Goal: Check status: Check status

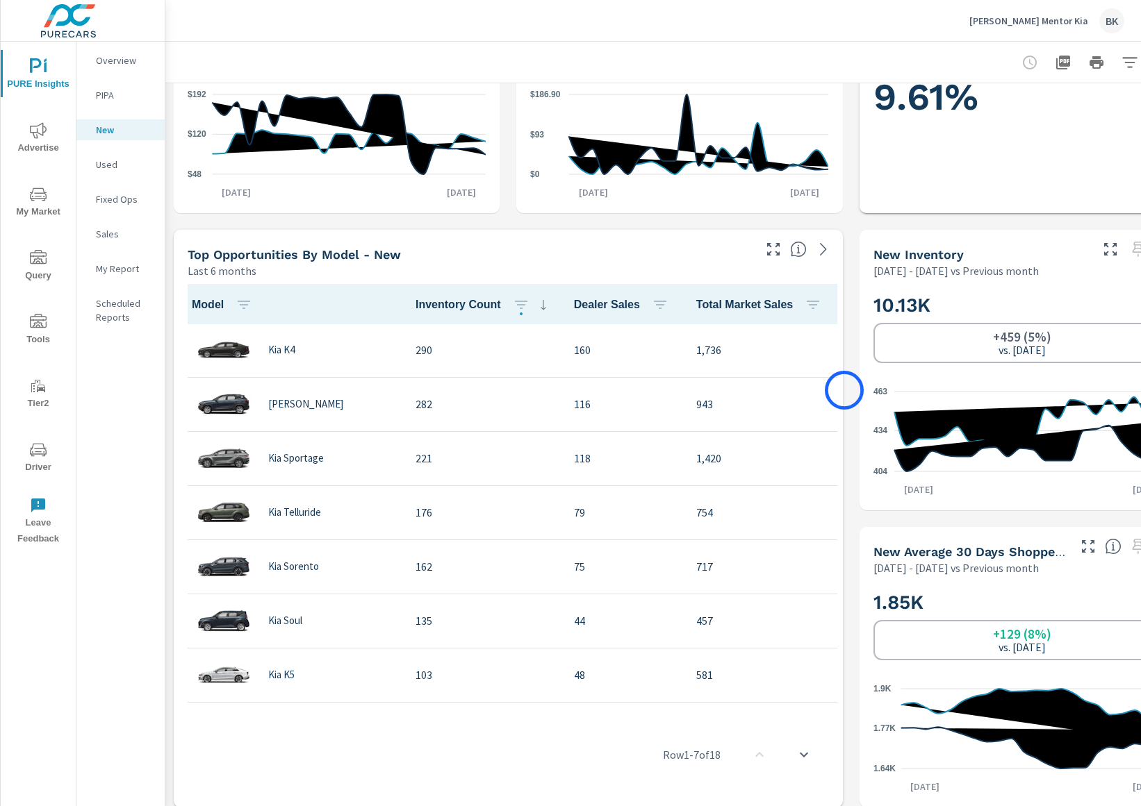
scroll to position [456, 53]
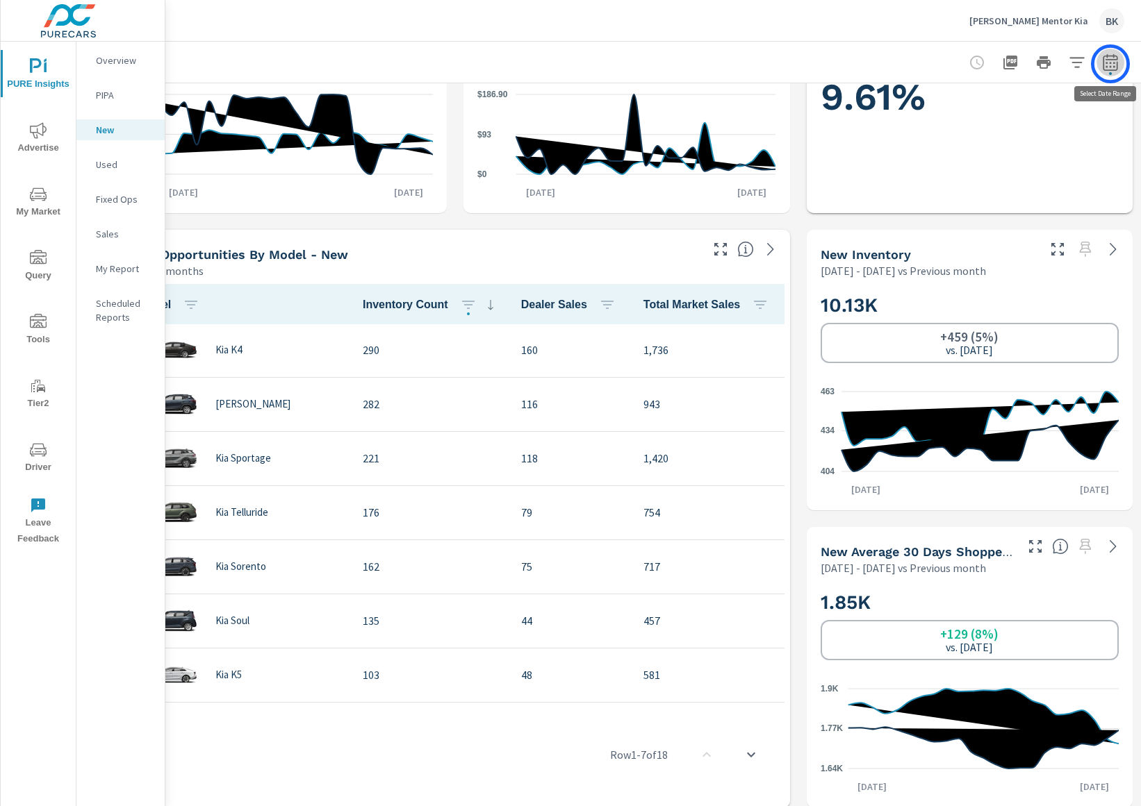
click at [1109, 64] on icon "button" at bounding box center [1110, 62] width 17 height 17
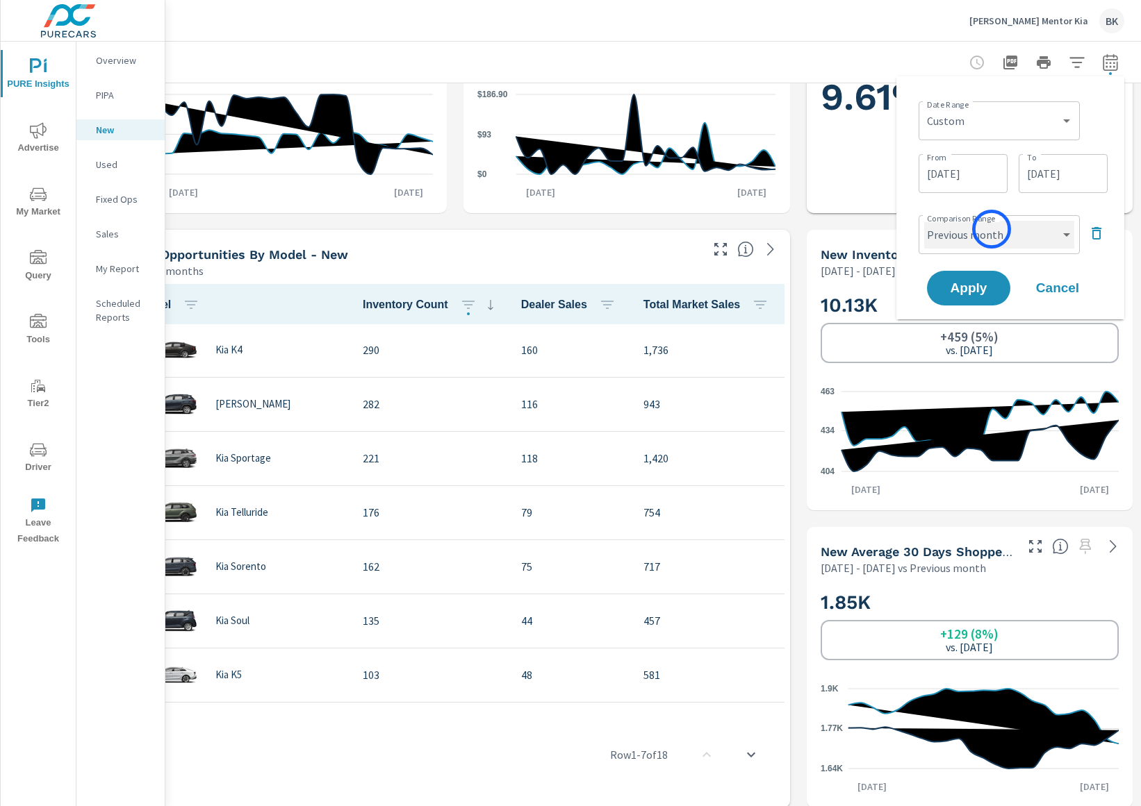
click at [991, 229] on select "Custom Previous period Previous month Previous year" at bounding box center [999, 235] width 150 height 28
click at [924, 221] on select "Custom Previous period Previous month Previous year" at bounding box center [999, 235] width 150 height 28
select select "Previous year"
click at [979, 288] on span "Apply" at bounding box center [968, 288] width 57 height 13
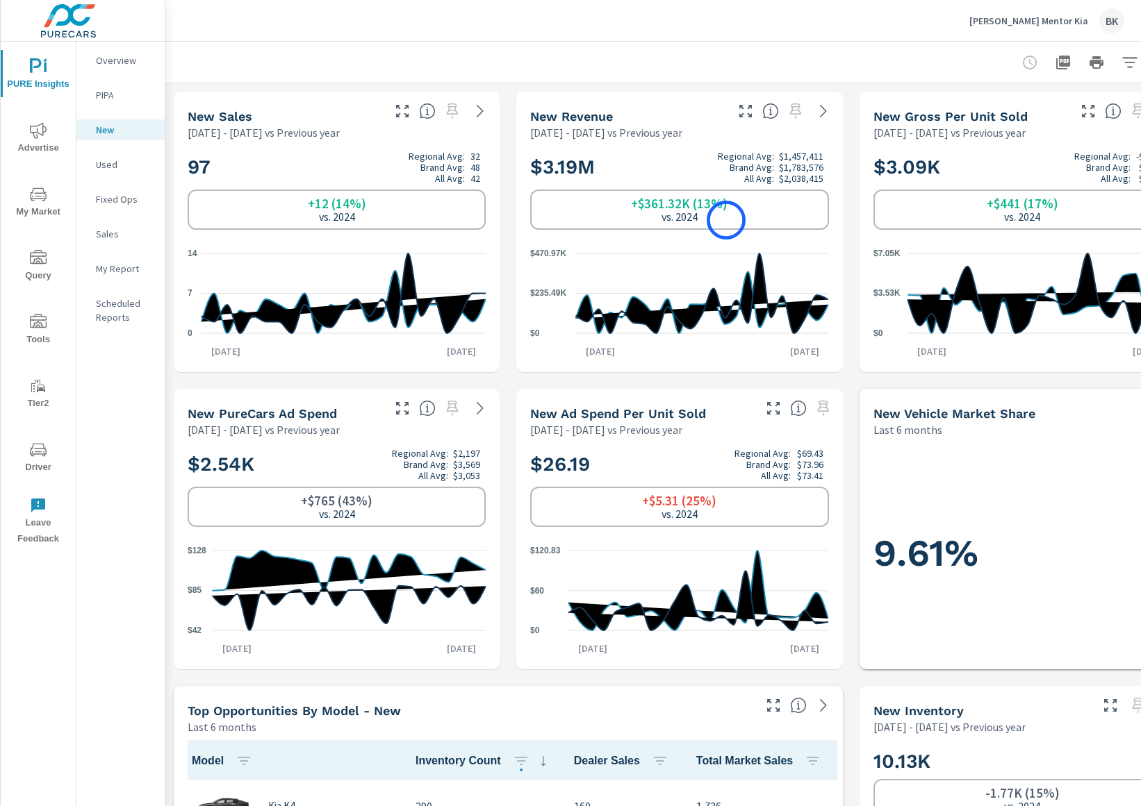
scroll to position [0, 53]
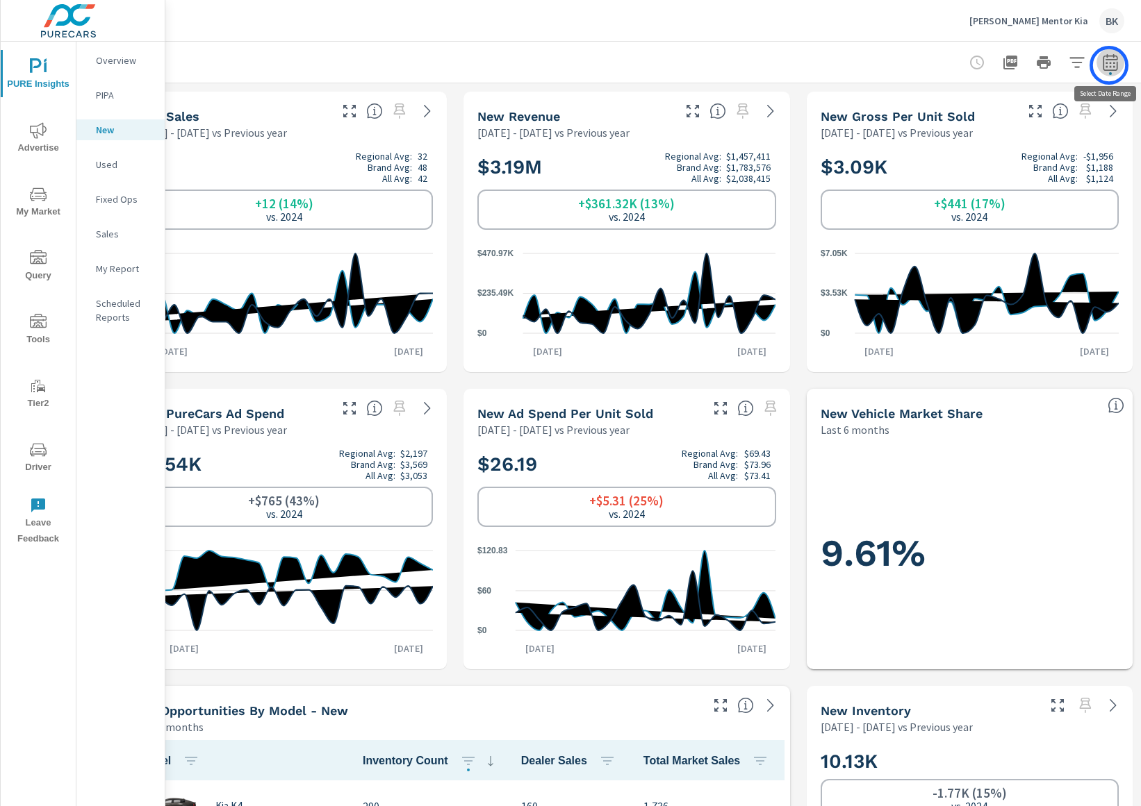
click at [1109, 65] on icon "button" at bounding box center [1110, 62] width 17 height 17
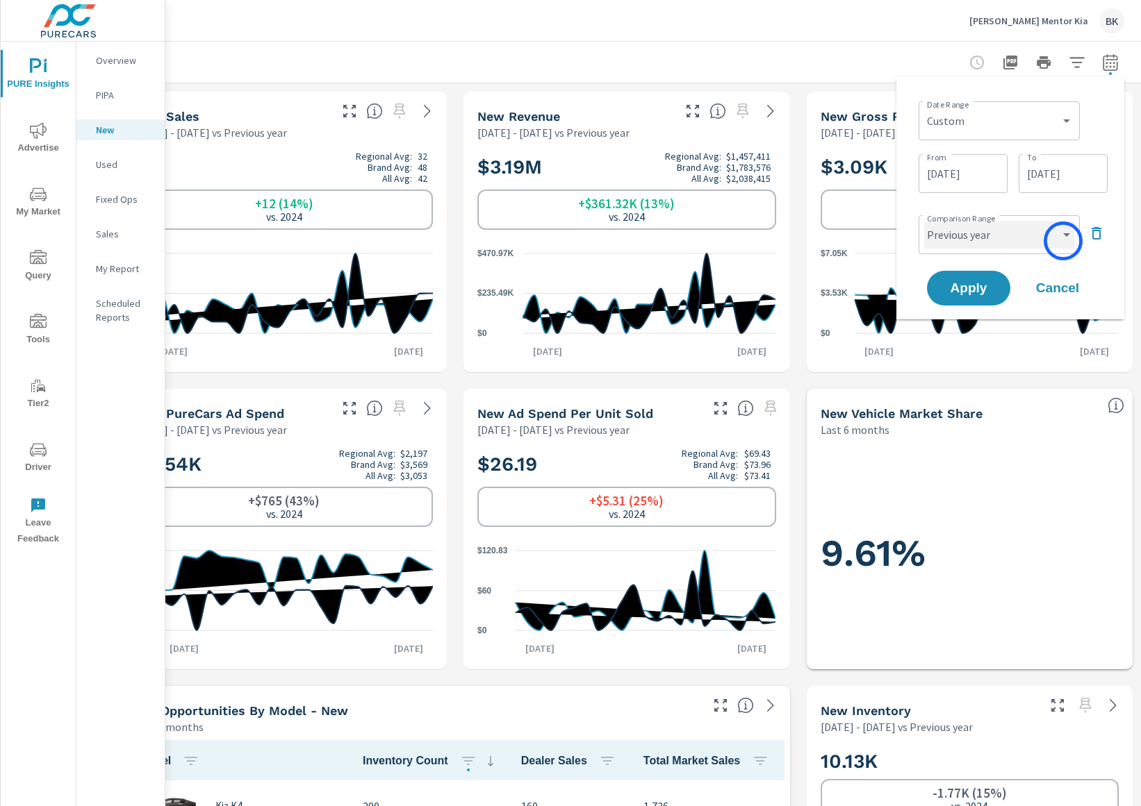
click at [1062, 241] on select "Custom Previous period Previous month Previous year" at bounding box center [999, 235] width 150 height 28
click at [924, 221] on select "Custom Previous period Previous month Previous year" at bounding box center [999, 235] width 150 height 28
select select "Previous month"
click at [958, 292] on span "Apply" at bounding box center [968, 288] width 57 height 13
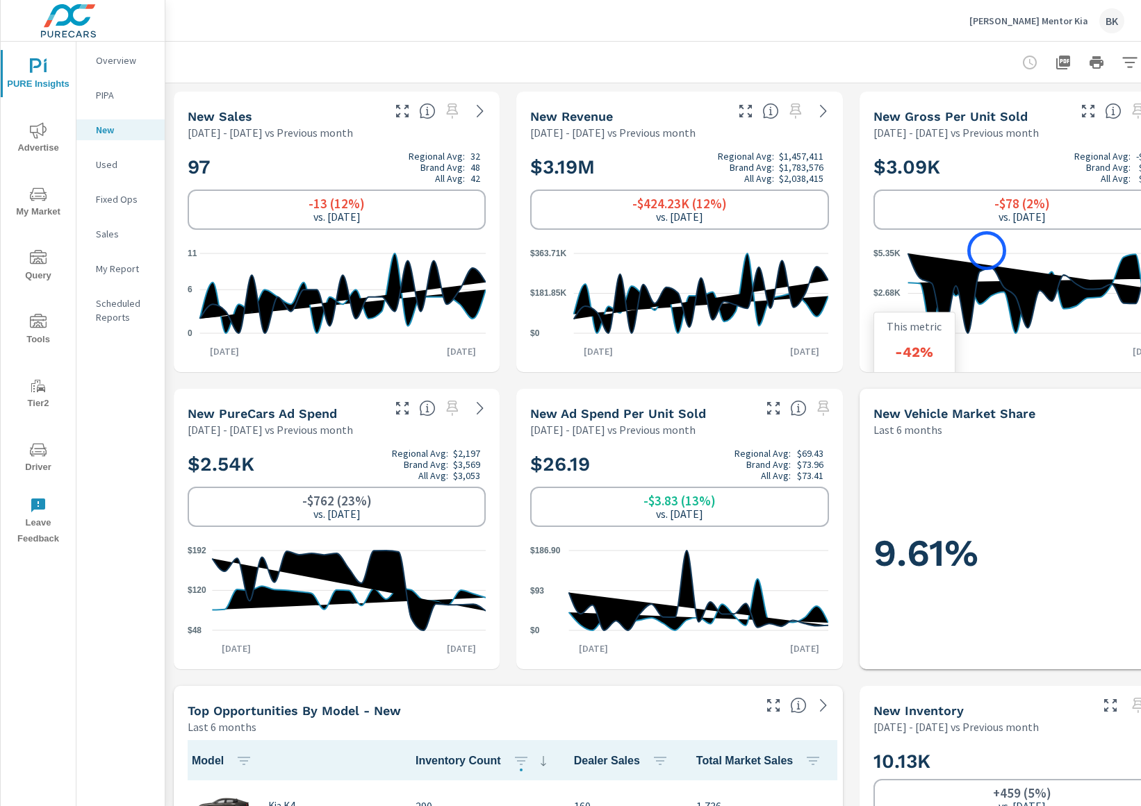
scroll to position [0, 53]
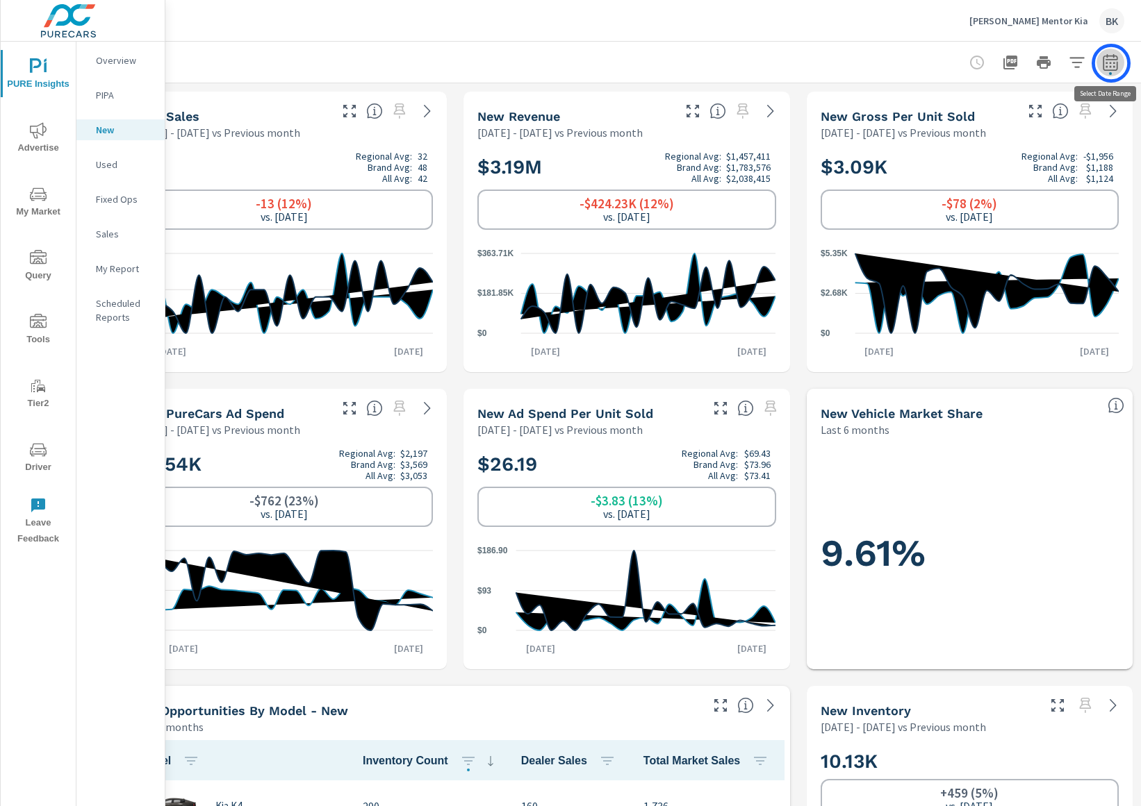
click at [1111, 63] on icon "button" at bounding box center [1110, 62] width 17 height 17
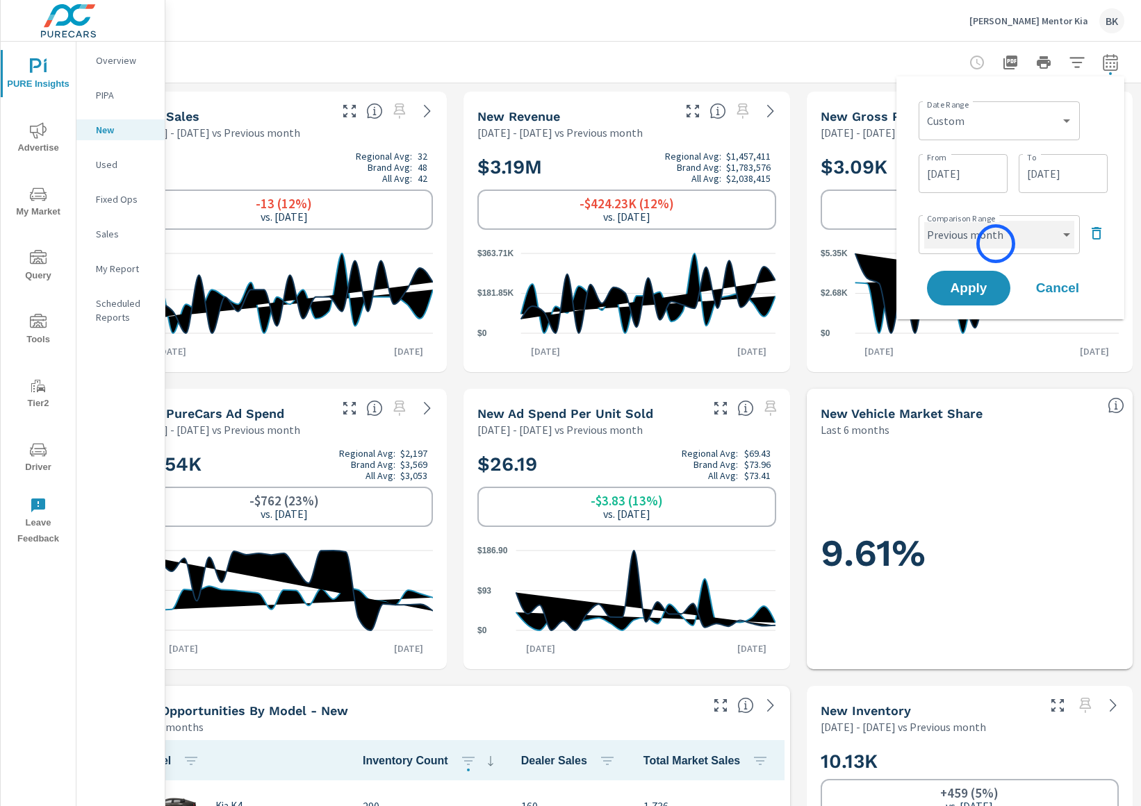
click at [995, 244] on select "Custom Previous period Previous month Previous year" at bounding box center [999, 235] width 150 height 28
click at [924, 221] on select "Custom Previous period Previous month Previous year" at bounding box center [999, 235] width 150 height 28
select select "Previous year"
click at [963, 297] on button "Apply" at bounding box center [968, 288] width 86 height 36
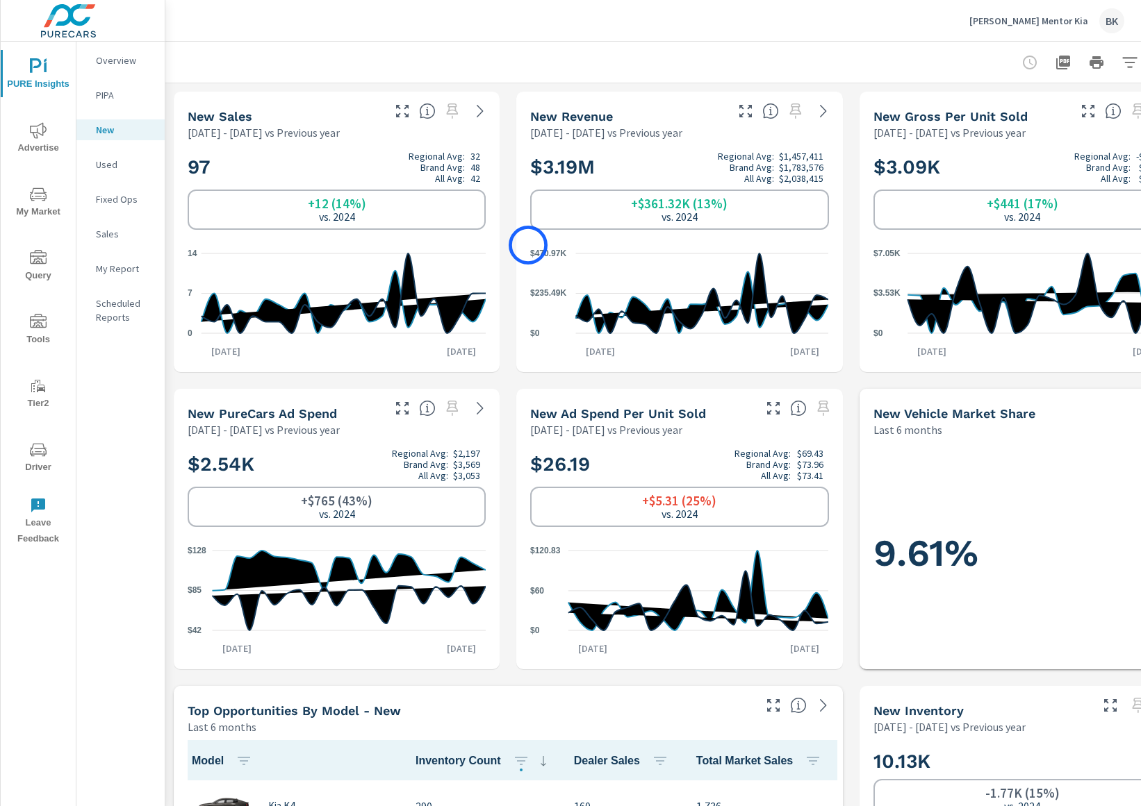
scroll to position [0, 53]
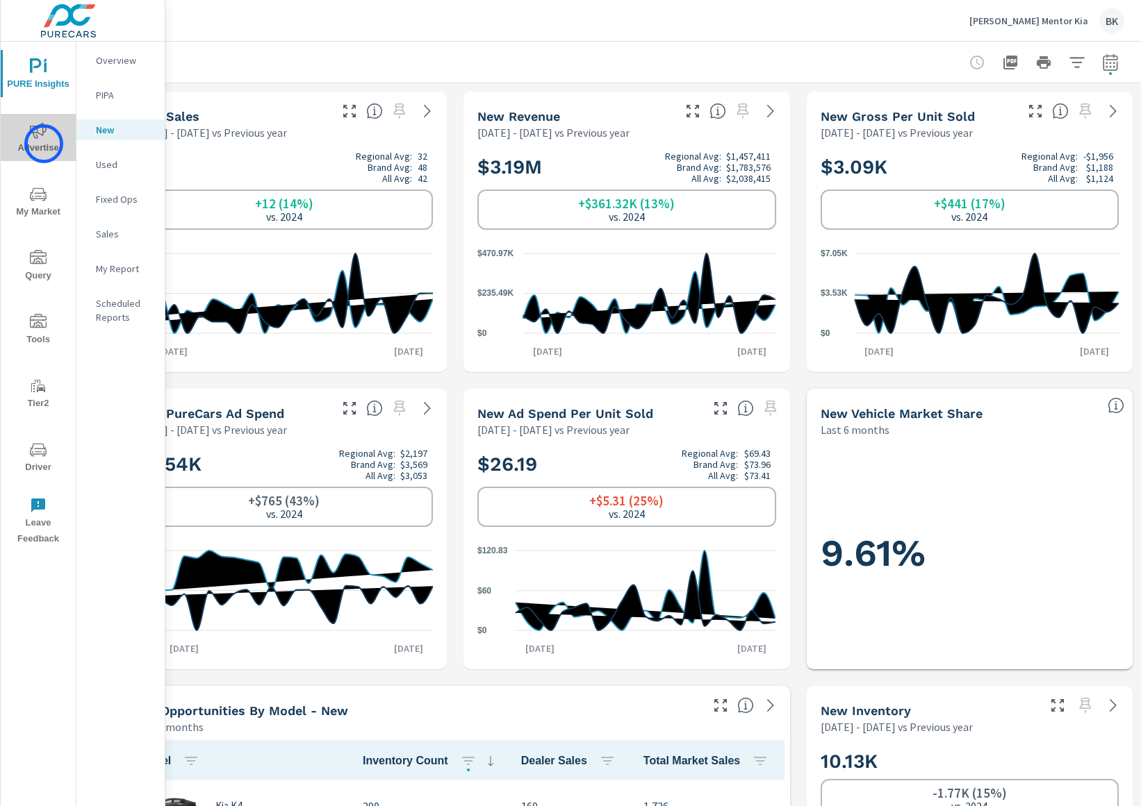
click at [44, 144] on span "Advertise" at bounding box center [38, 139] width 67 height 34
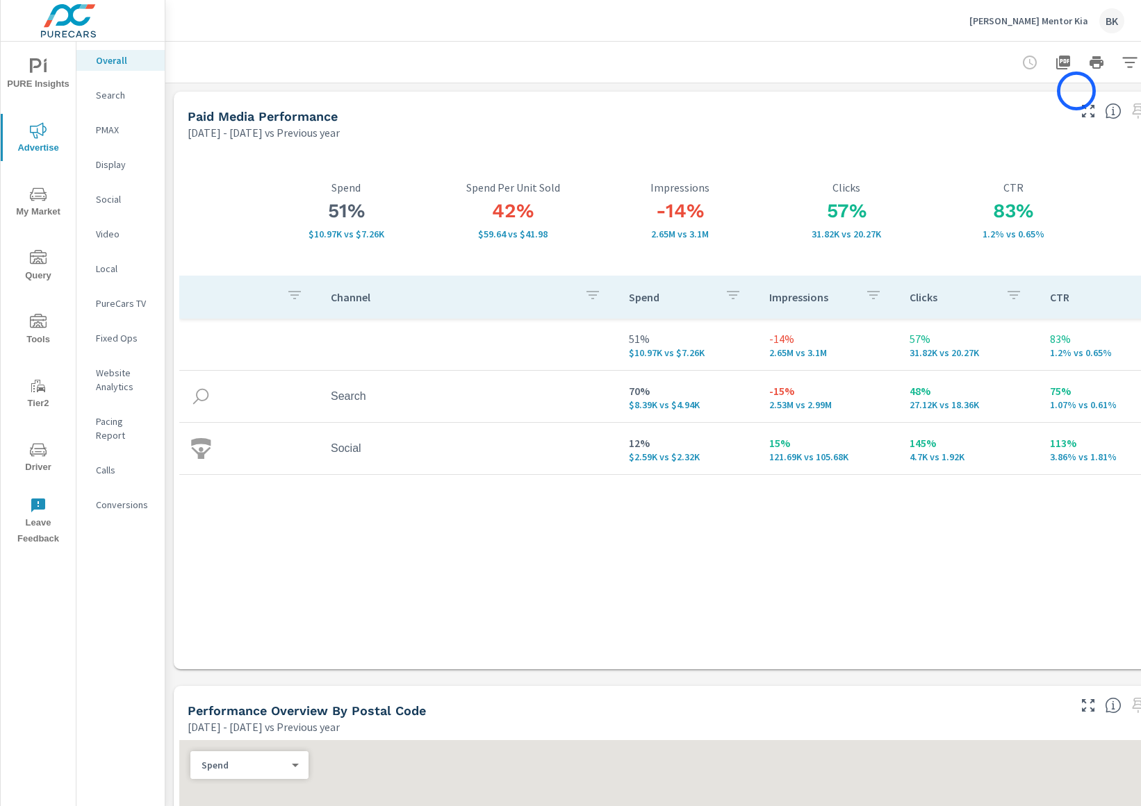
scroll to position [0, 53]
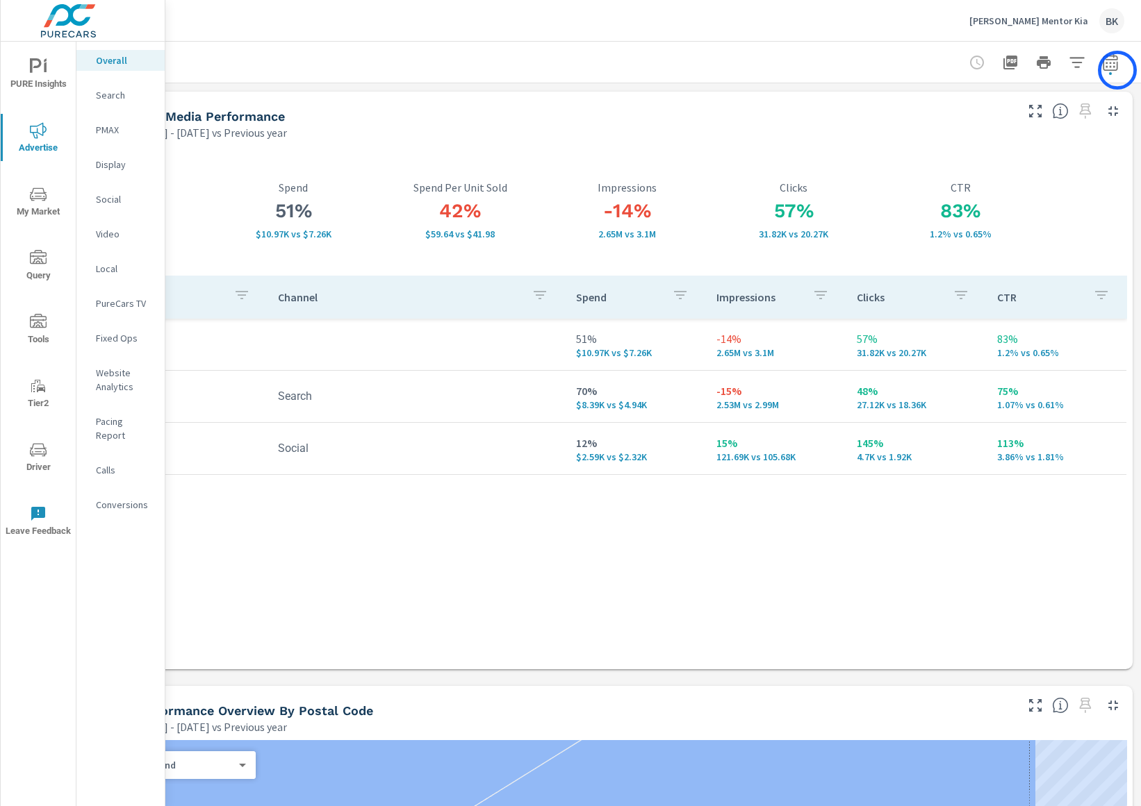
click at [1117, 70] on icon "button" at bounding box center [1110, 62] width 17 height 17
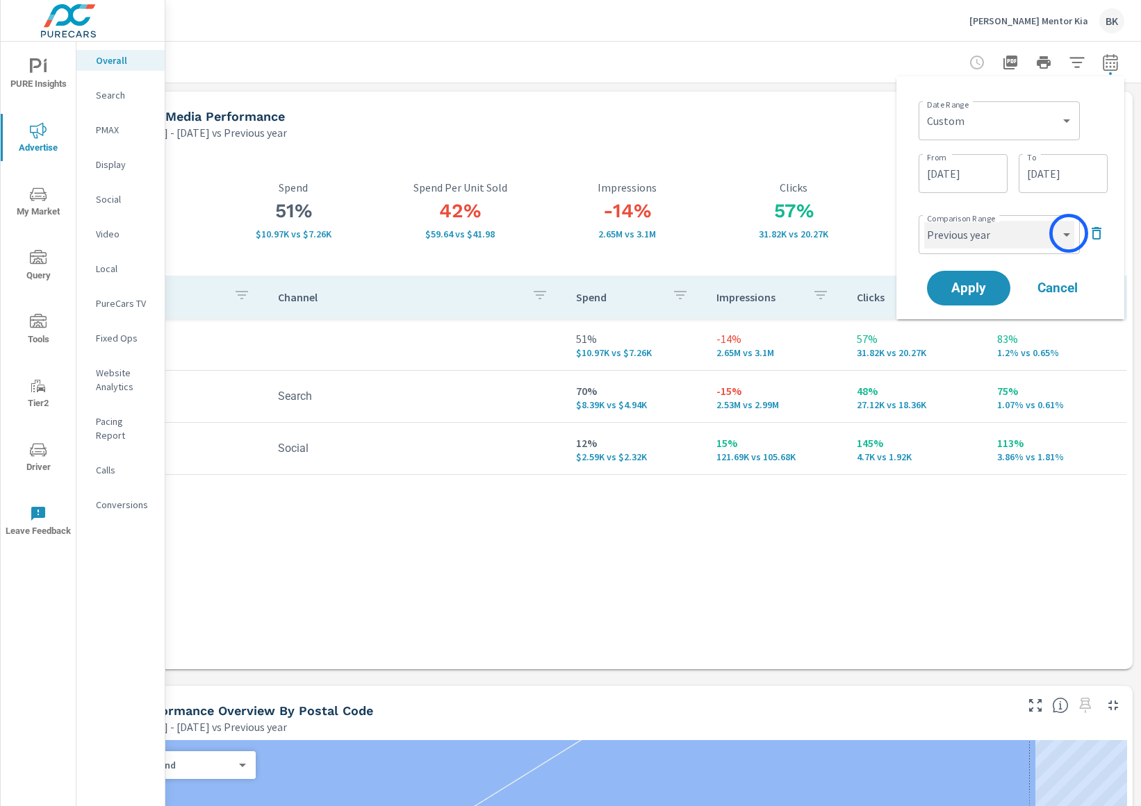
click at [1065, 234] on select "Custom Previous period Previous month Previous year" at bounding box center [999, 235] width 150 height 28
click at [924, 221] on select "Custom Previous period Previous month Previous year" at bounding box center [999, 235] width 150 height 28
select select "Previous month"
click at [961, 293] on span "Apply" at bounding box center [968, 288] width 57 height 13
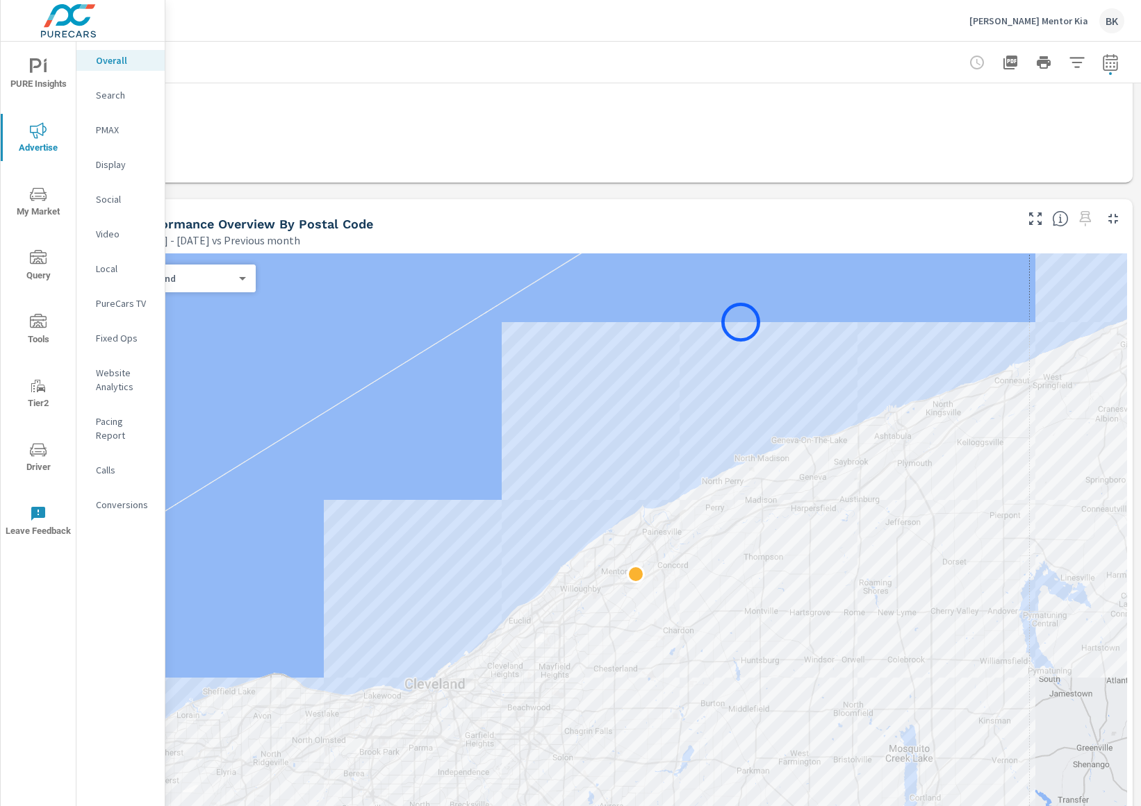
scroll to position [505, 53]
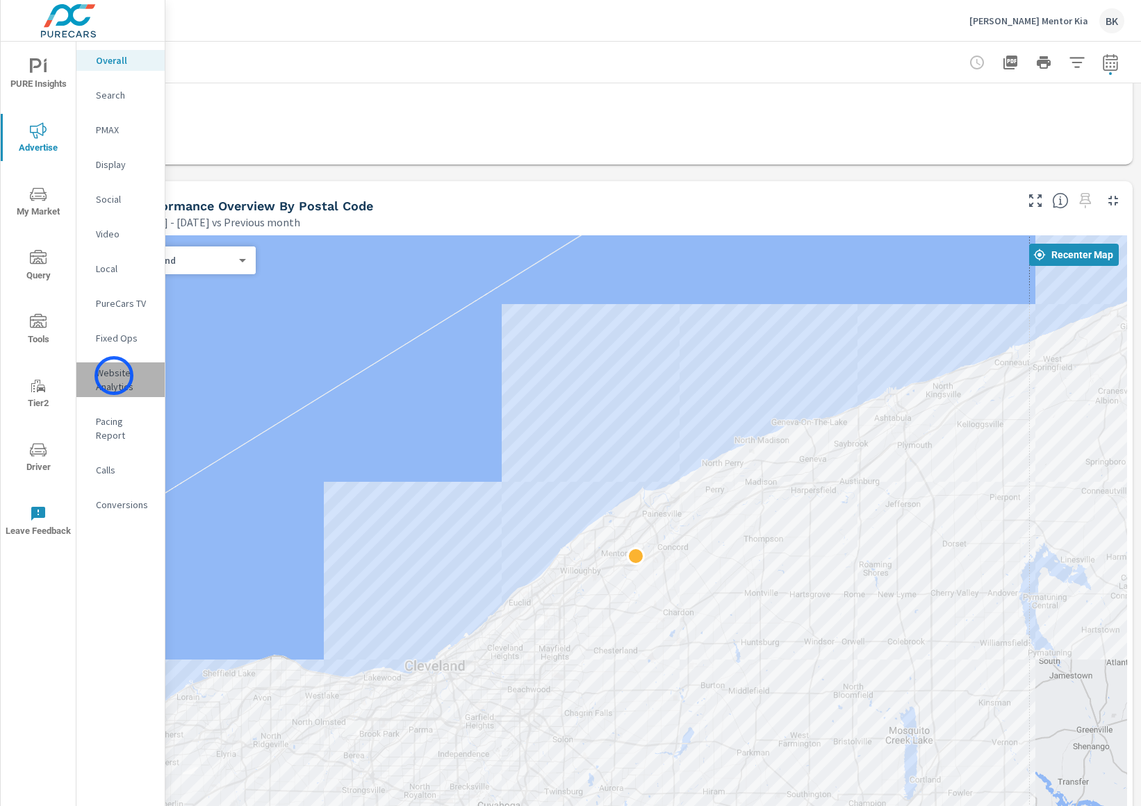
click at [114, 376] on p "Website Analytics" at bounding box center [125, 380] width 58 height 28
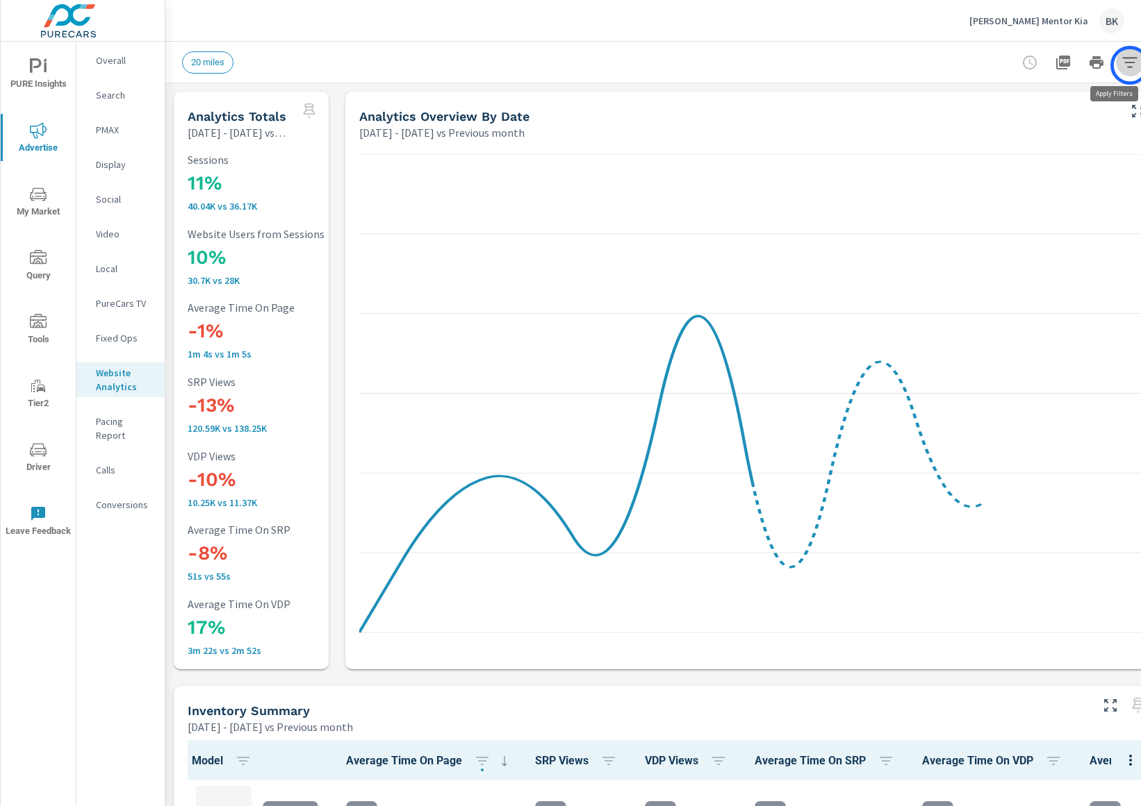
click at [1129, 65] on icon "button" at bounding box center [1129, 62] width 17 height 17
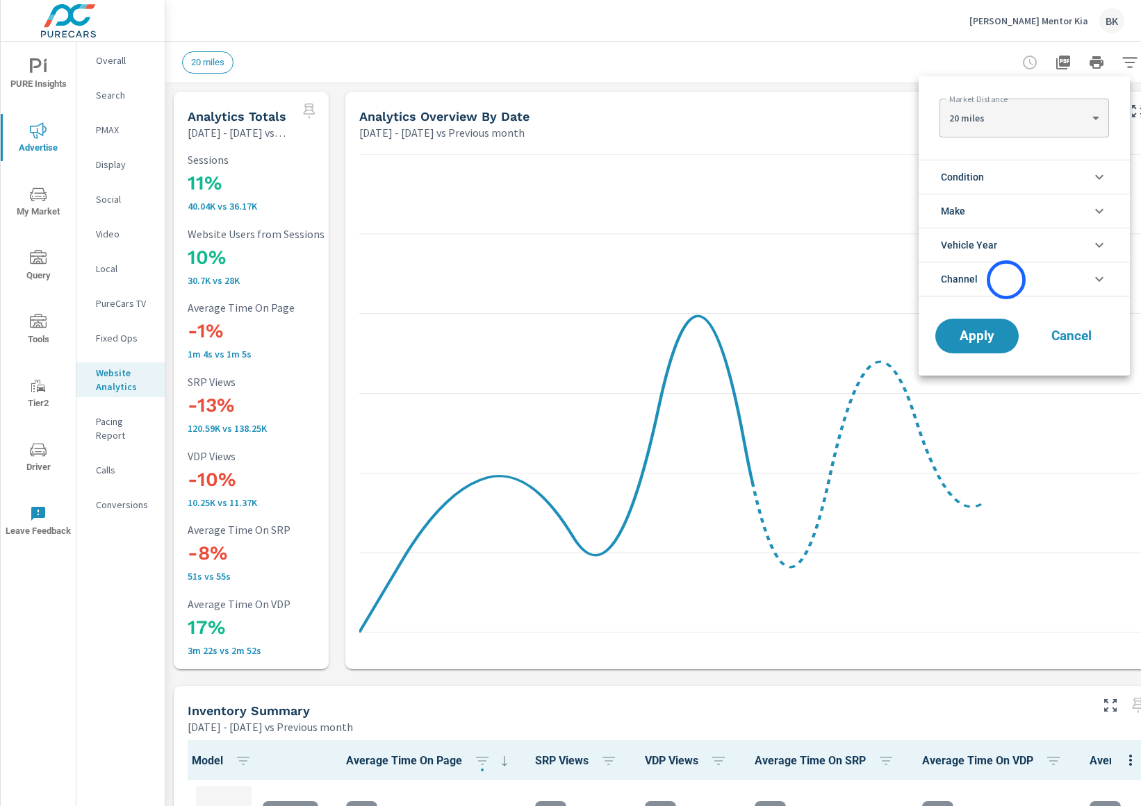
click at [1006, 280] on li "Channel" at bounding box center [1023, 279] width 211 height 35
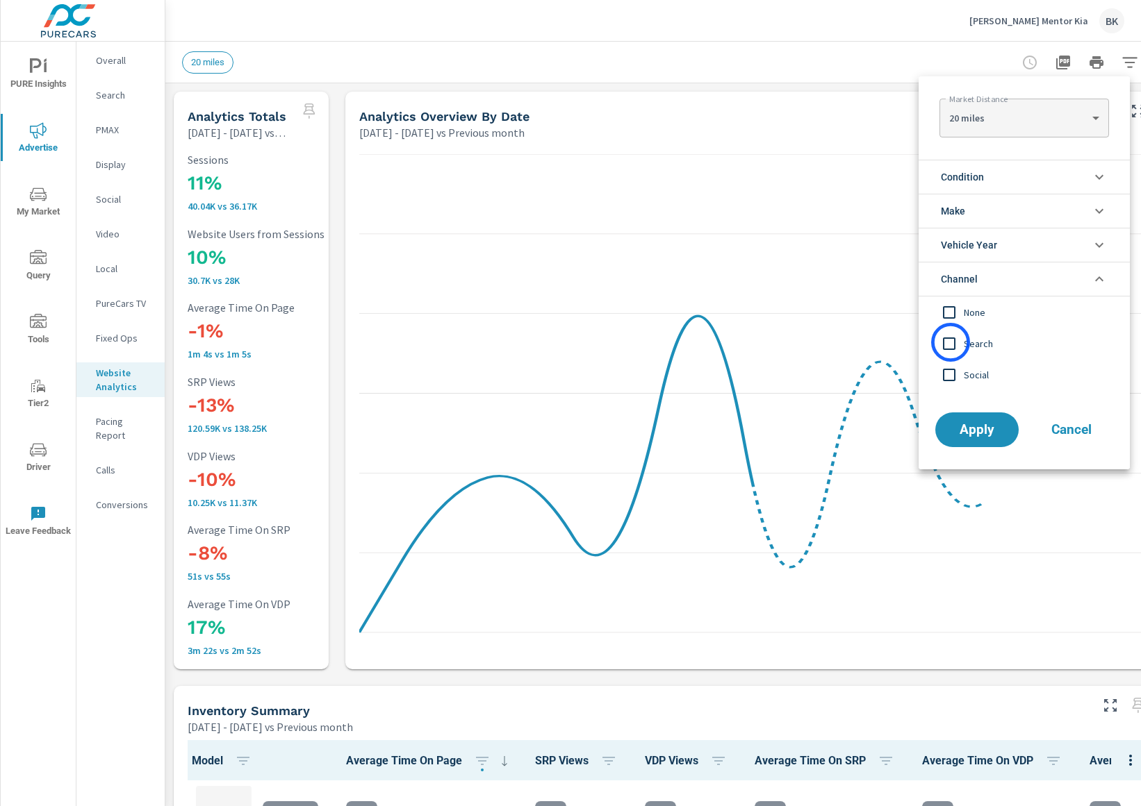
click at [950, 343] on input "filter options" at bounding box center [948, 343] width 29 height 29
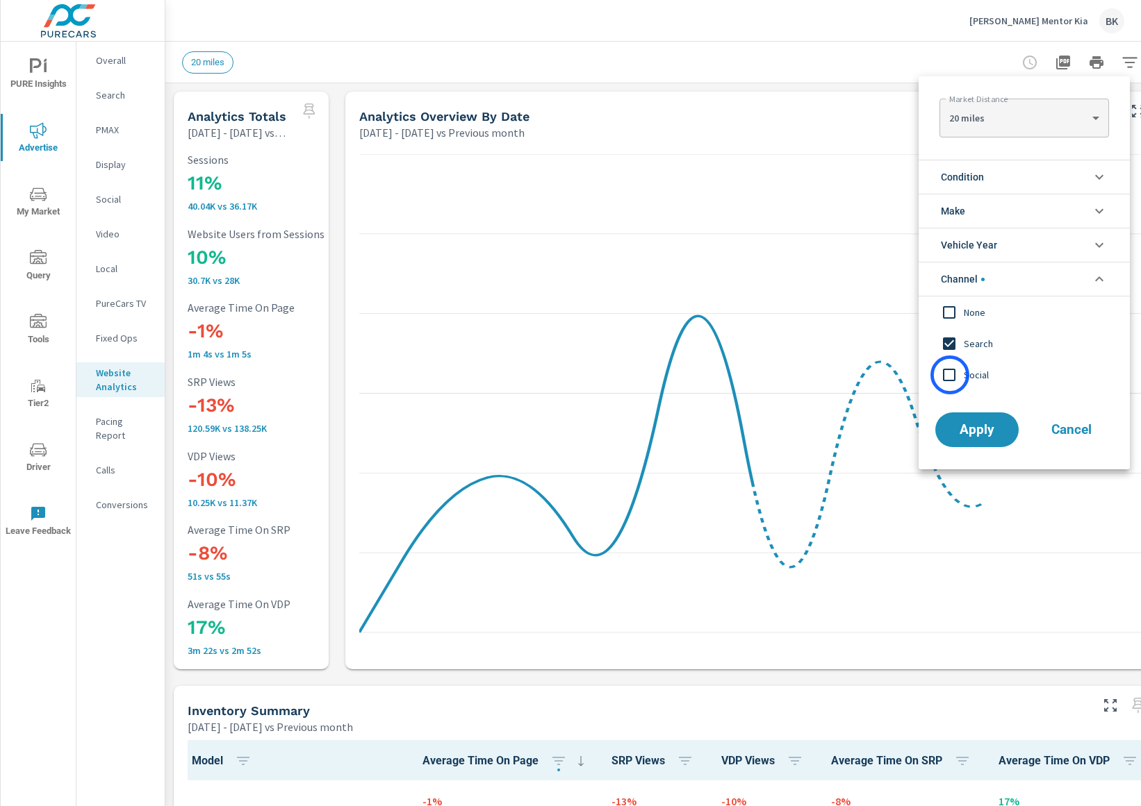
scroll to position [1, 0]
click at [949, 376] on input "filter options" at bounding box center [948, 375] width 29 height 29
click at [984, 434] on span "Apply" at bounding box center [976, 430] width 57 height 13
